Goal: Task Accomplishment & Management: Complete application form

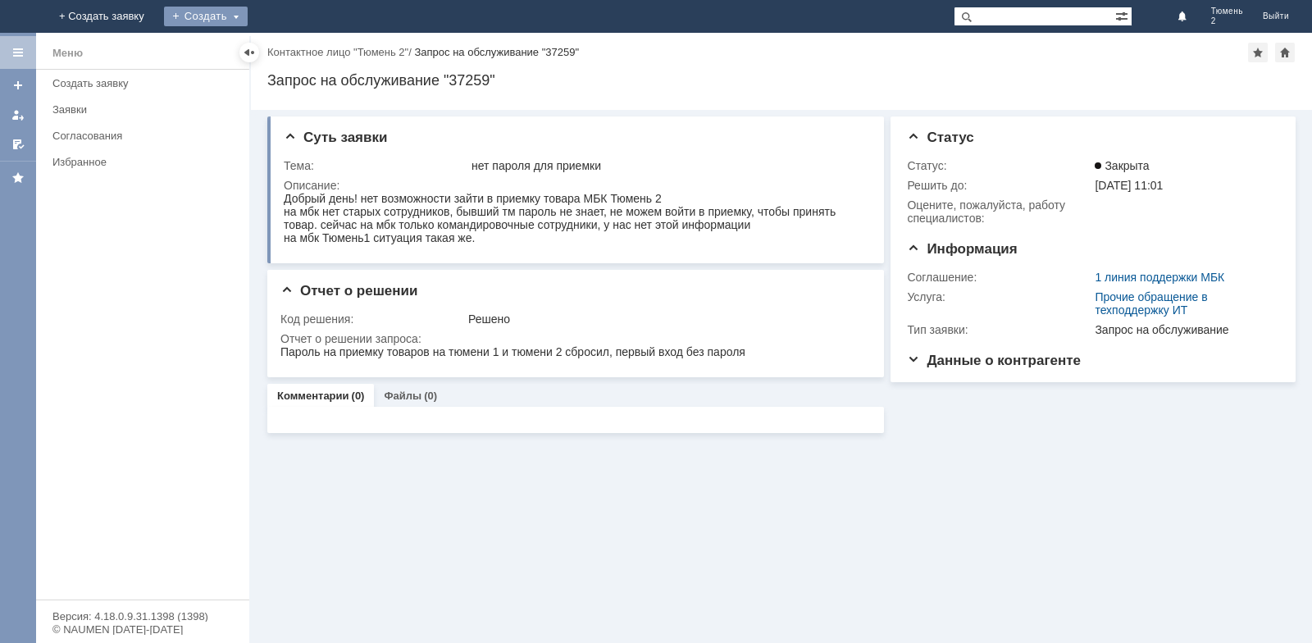
click at [248, 18] on div "Создать" at bounding box center [206, 17] width 84 height 20
click at [292, 58] on link "Заявка" at bounding box center [229, 49] width 125 height 20
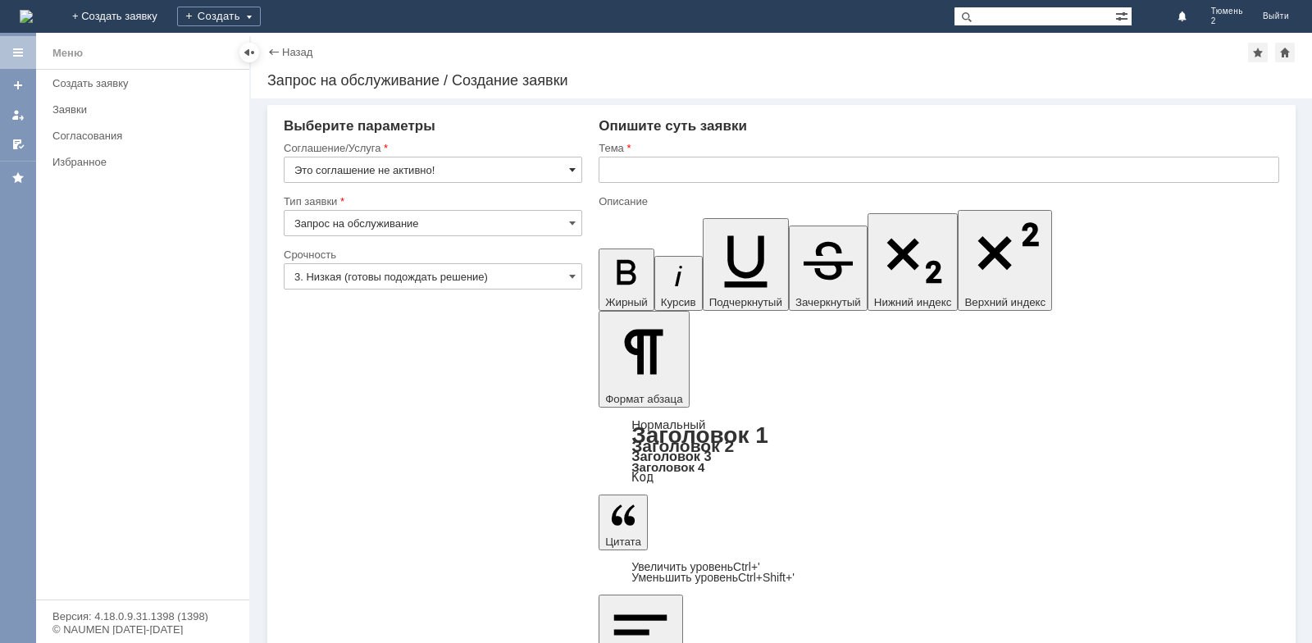
click at [574, 171] on span at bounding box center [572, 169] width 7 height 13
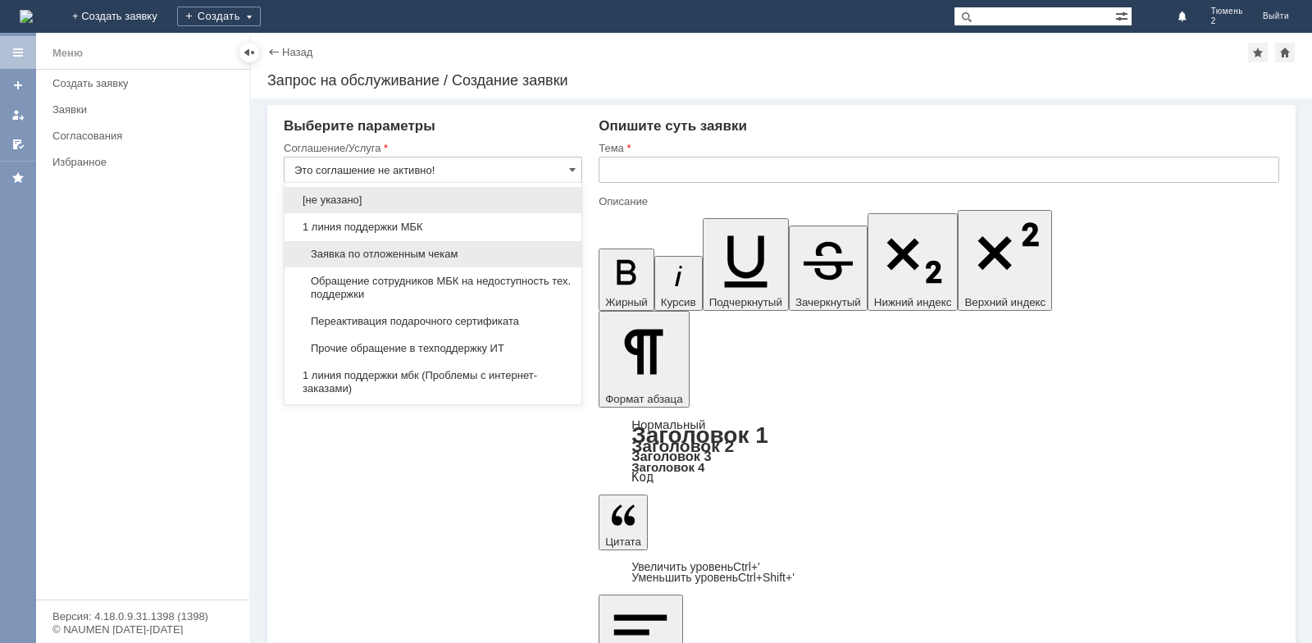
click at [427, 252] on span "Заявка по отложенным чекам" at bounding box center [432, 254] width 277 height 13
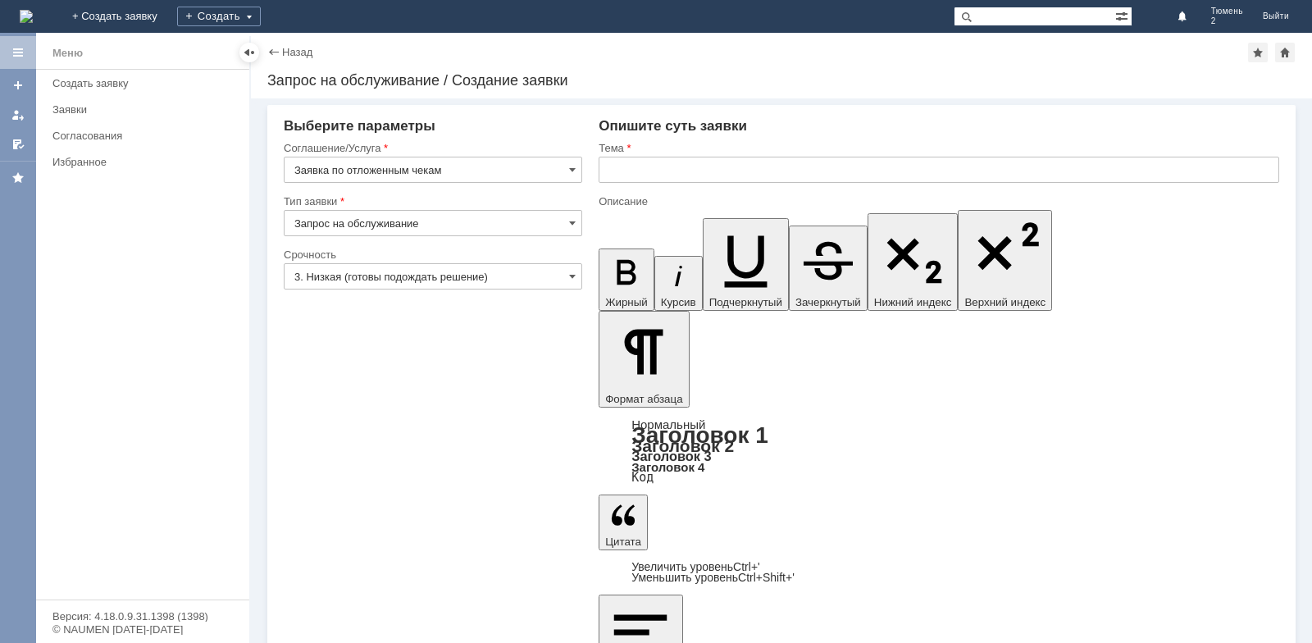
type input "Заявка по отложенным чекам"
click at [647, 172] on input "text" at bounding box center [939, 170] width 681 height 26
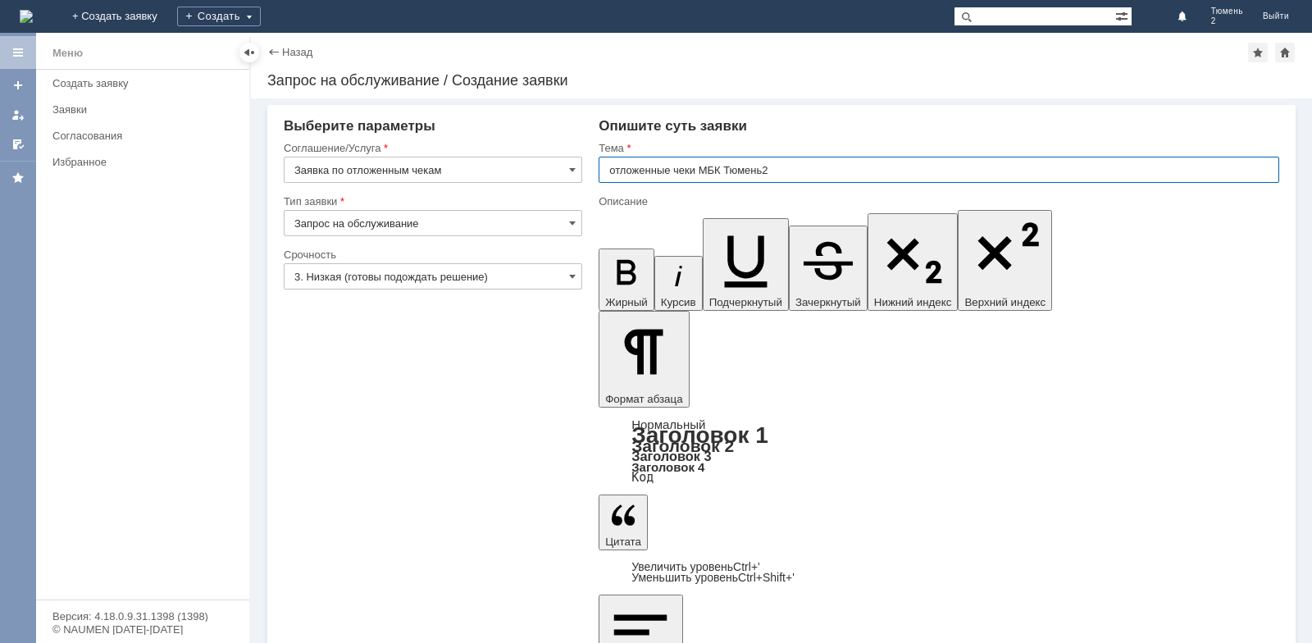
type input "отложенные чеки МБК Тюмень2"
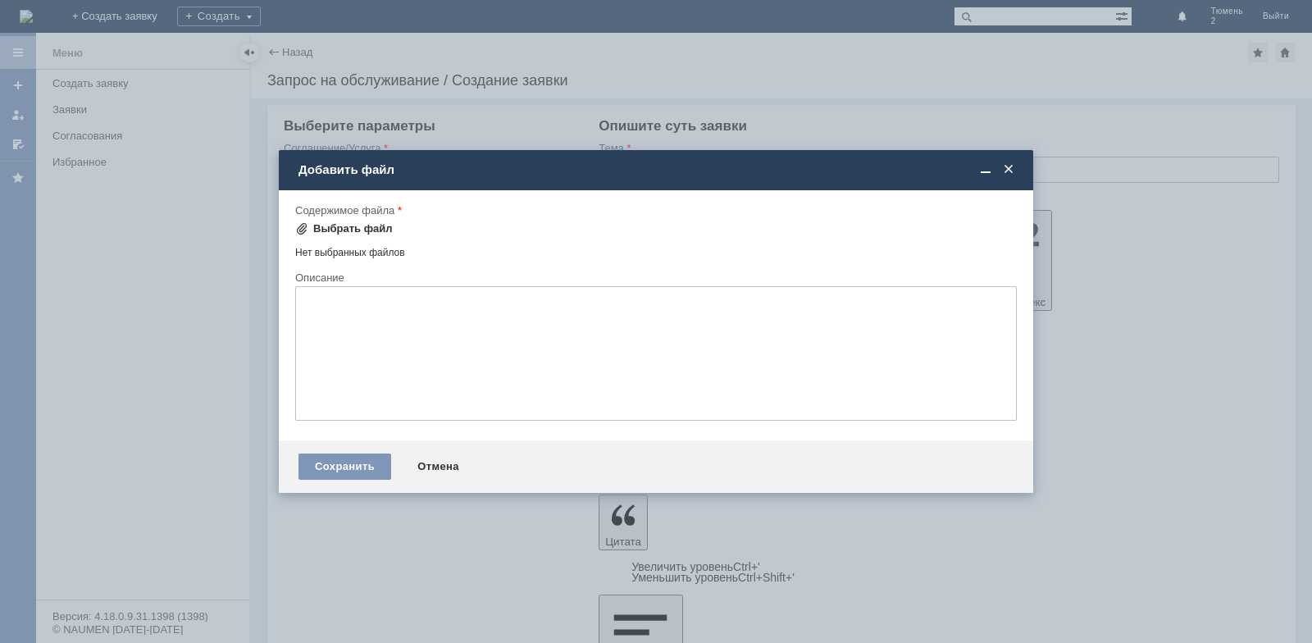
click at [322, 230] on div "Выбрать файл" at bounding box center [353, 228] width 80 height 13
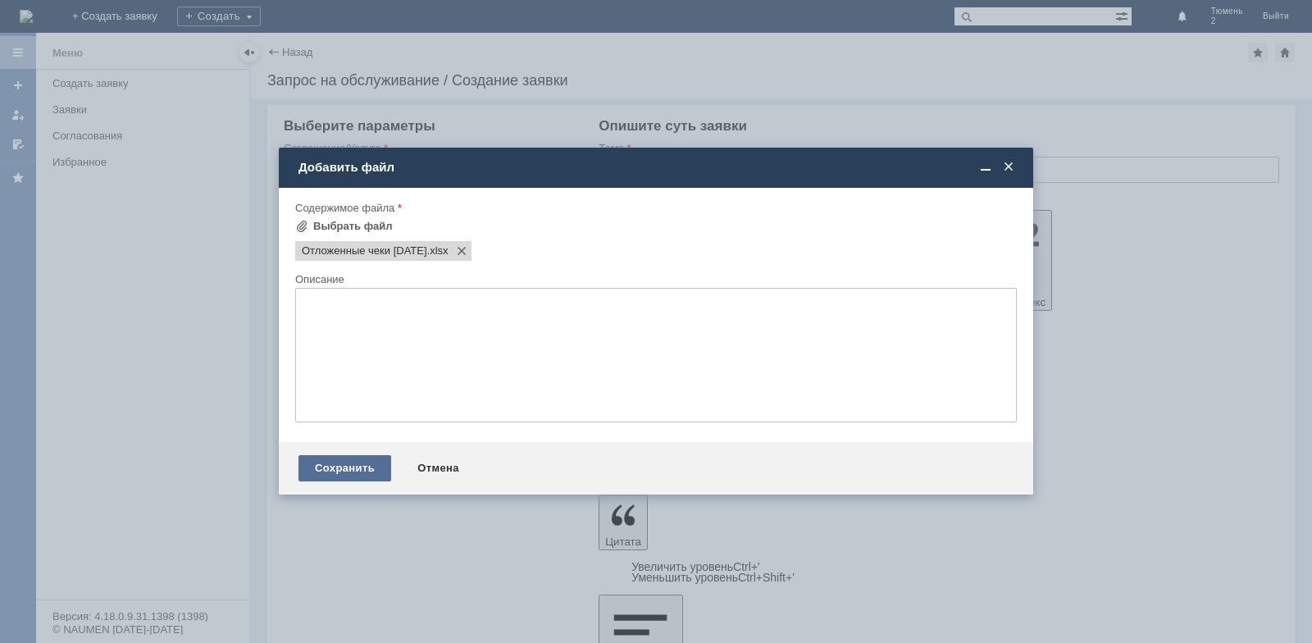
click at [340, 465] on div "Сохранить" at bounding box center [345, 468] width 93 height 26
